Goal: Information Seeking & Learning: Learn about a topic

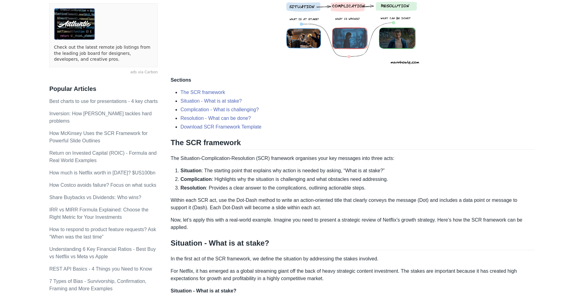
scroll to position [154, 0]
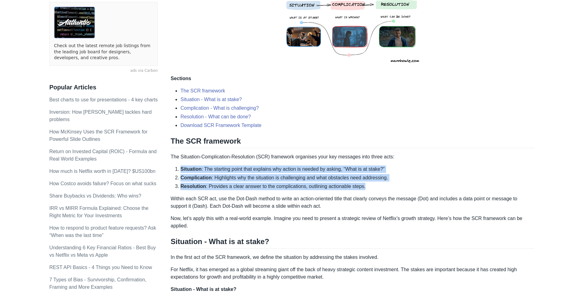
drag, startPoint x: 366, startPoint y: 186, endPoint x: 180, endPoint y: 168, distance: 187.0
click at [180, 168] on ol "Situation : The starting point that explains why action is needed by asking, “W…" at bounding box center [352, 177] width 364 height 25
copy ol "Situation : The starting point that explains why action is needed by asking, “W…"
click at [357, 170] on li "Situation : The starting point that explains why action is needed by asking, “W…" at bounding box center [357, 168] width 354 height 7
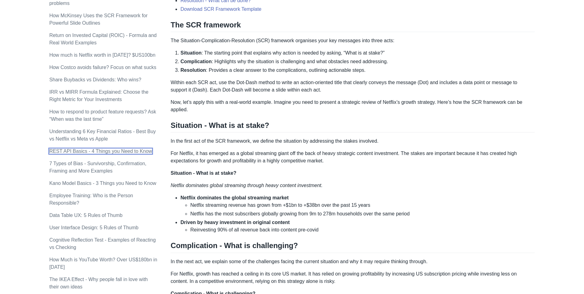
scroll to position [277, 0]
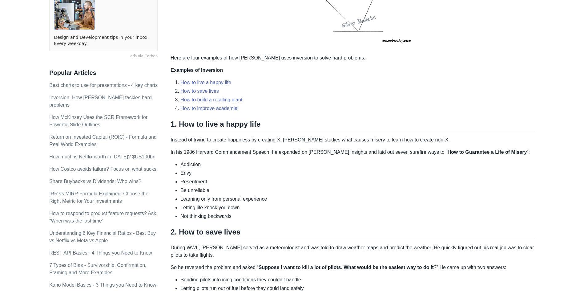
scroll to position [215, 0]
